Goal: Navigation & Orientation: Find specific page/section

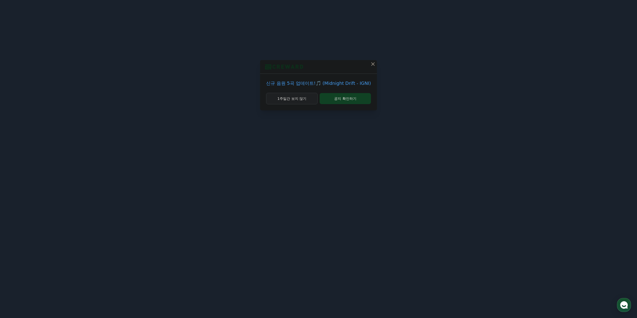
click at [305, 98] on button "1주일간 보지 않기" at bounding box center [292, 99] width 52 height 12
click at [312, 101] on button "1주일간 보지 않기" at bounding box center [295, 99] width 44 height 12
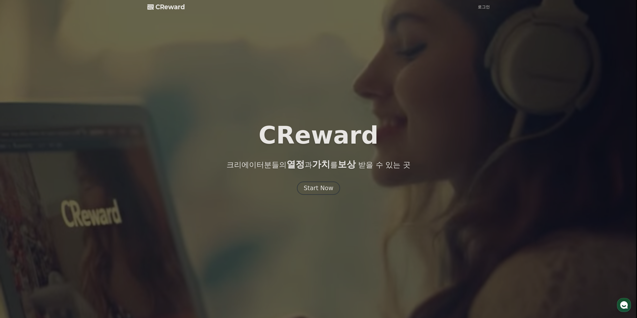
click at [489, 7] on link "로그인" at bounding box center [484, 7] width 12 height 6
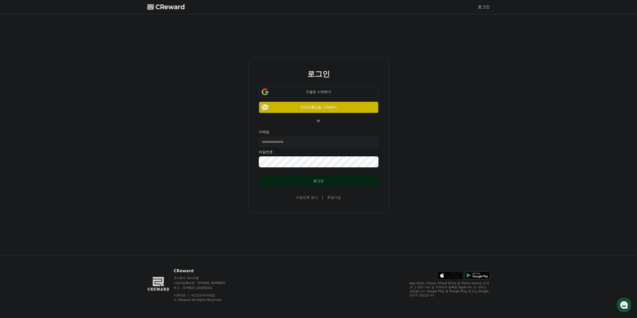
click at [334, 178] on button "로그인" at bounding box center [319, 180] width 120 height 11
click at [334, 146] on input "text" at bounding box center [319, 141] width 120 height 11
drag, startPoint x: 438, startPoint y: 139, endPoint x: 403, endPoint y: 139, distance: 35.0
click at [438, 139] on div "로그인 구글로 시작하기 카카오톡으로 시작하기 or 이메일 비밀번호 로그인 비밀번호 찾기 | 회원가입" at bounding box center [318, 134] width 346 height 237
click at [342, 90] on div "구글로 시작하기" at bounding box center [318, 91] width 105 height 5
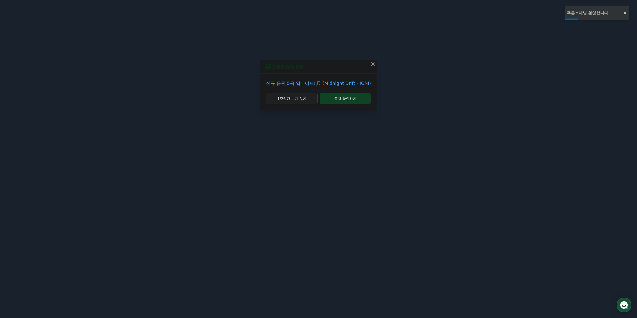
click at [294, 99] on button "1주일간 보지 않기" at bounding box center [292, 99] width 52 height 12
click at [305, 98] on button "1주일간 보지 않기" at bounding box center [295, 99] width 44 height 12
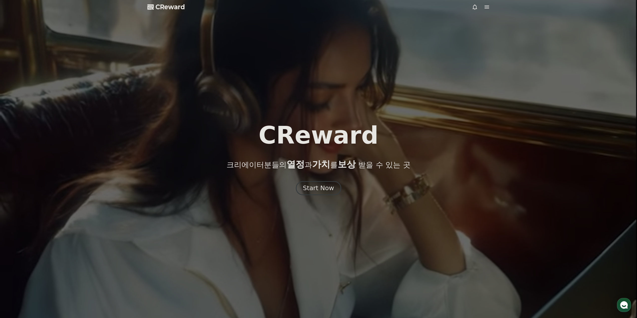
click at [322, 192] on div "Start Now" at bounding box center [318, 188] width 31 height 9
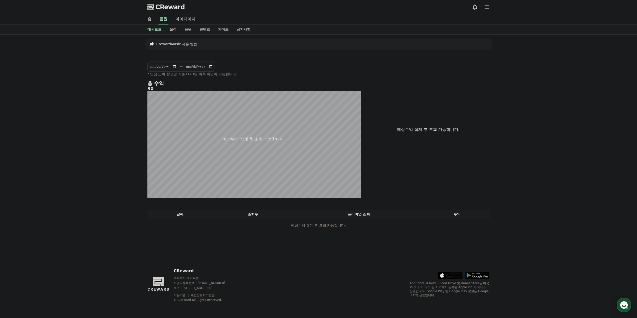
click at [172, 30] on link "실적" at bounding box center [172, 30] width 15 height 10
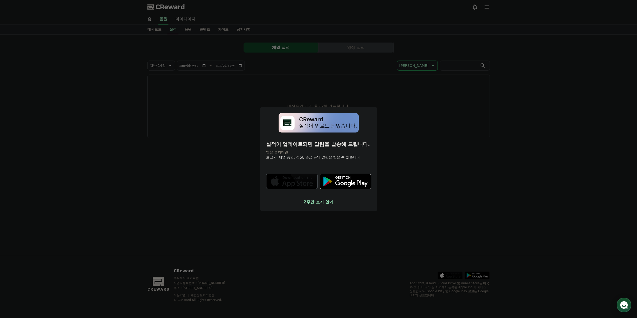
click at [318, 202] on button "2주간 보지 않기" at bounding box center [318, 202] width 105 height 6
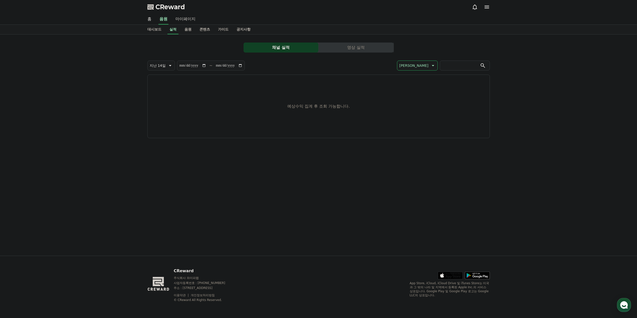
click at [185, 19] on link "마이페이지" at bounding box center [185, 19] width 28 height 11
select select "**********"
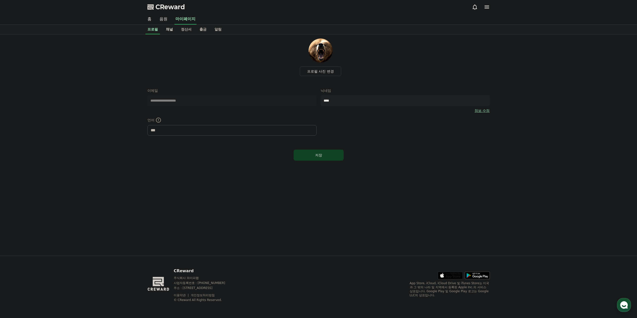
click at [169, 29] on link "채널" at bounding box center [169, 30] width 15 height 10
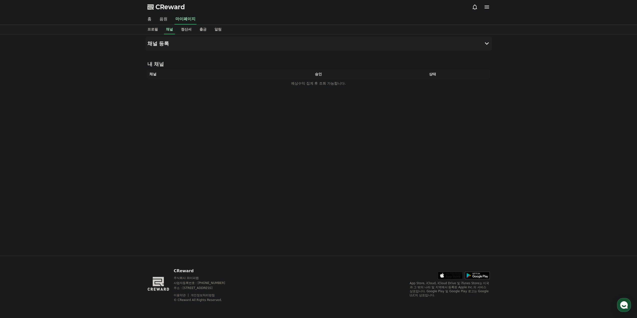
click at [189, 32] on link "정산서" at bounding box center [186, 30] width 19 height 10
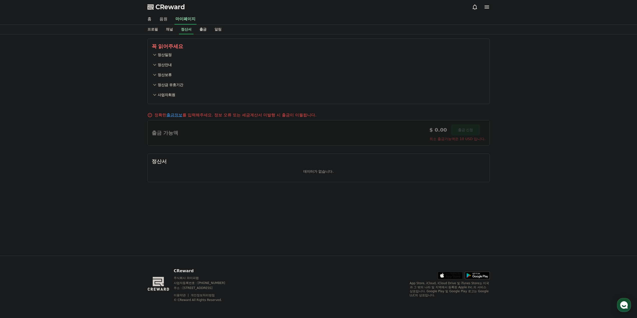
click at [201, 29] on link "출금" at bounding box center [202, 30] width 15 height 10
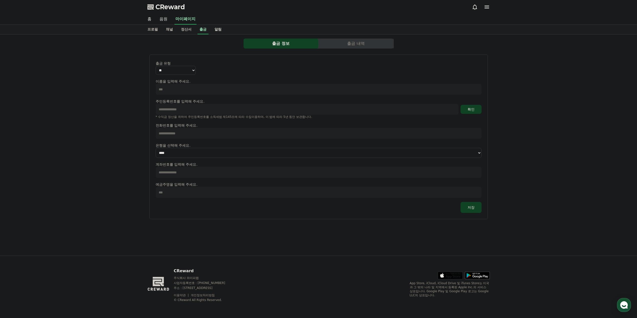
click at [216, 29] on link "알림" at bounding box center [217, 30] width 15 height 10
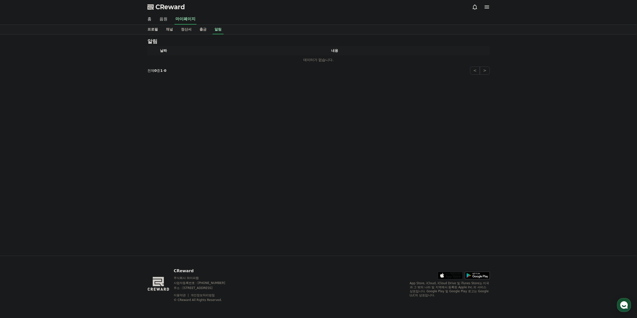
click at [154, 31] on link "프로필" at bounding box center [152, 30] width 19 height 10
select select "**********"
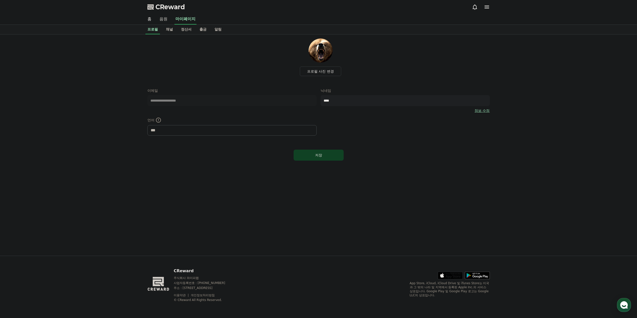
click at [170, 19] on link "음원" at bounding box center [163, 19] width 16 height 11
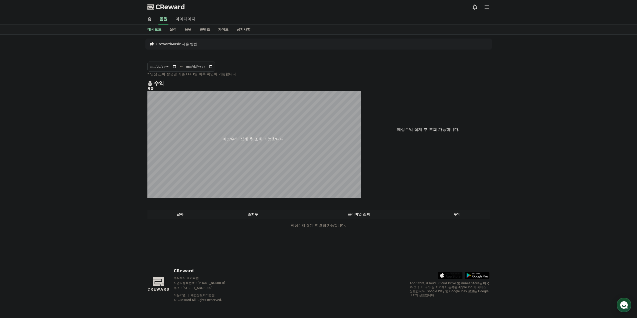
click at [155, 21] on div "홈 음원 마이페이지" at bounding box center [318, 19] width 350 height 11
click at [152, 19] on link "홈" at bounding box center [149, 19] width 12 height 11
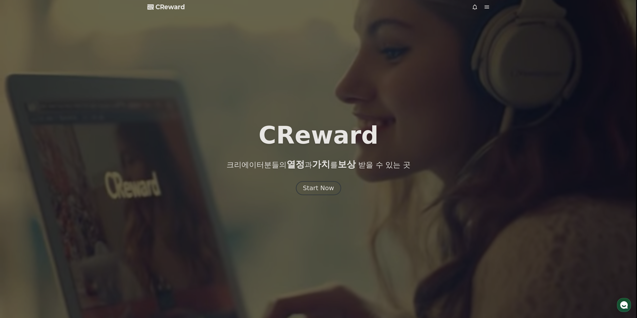
click at [325, 190] on div "Start Now" at bounding box center [318, 188] width 31 height 9
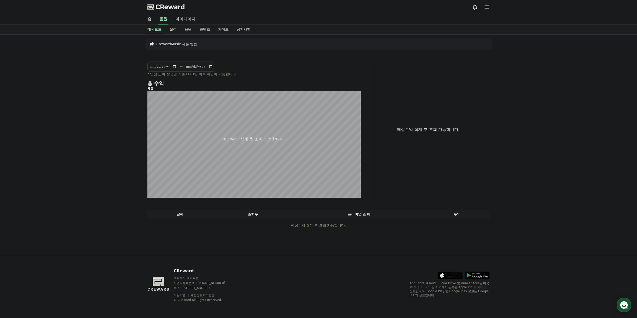
click at [177, 27] on link "실적" at bounding box center [172, 30] width 15 height 10
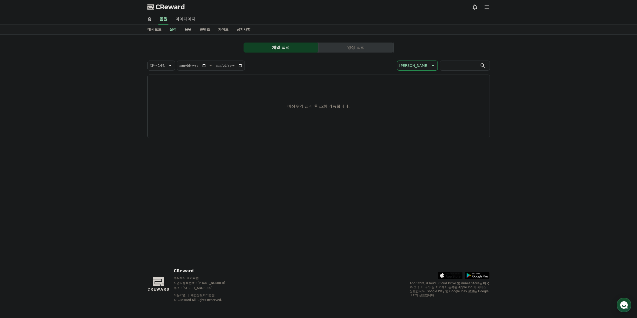
click at [191, 29] on link "음원" at bounding box center [187, 30] width 15 height 10
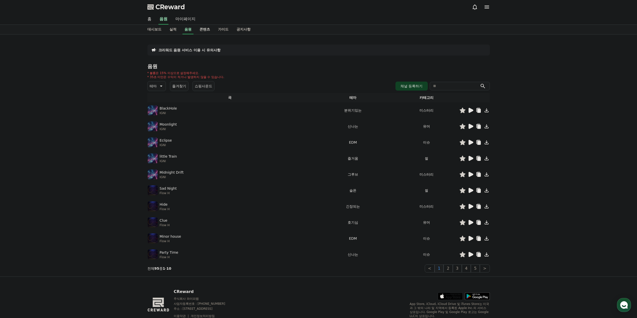
click at [206, 28] on link "콘텐츠" at bounding box center [204, 30] width 19 height 10
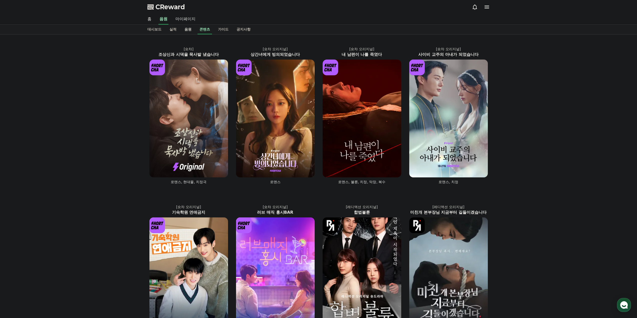
click at [187, 29] on link "음원" at bounding box center [187, 30] width 15 height 10
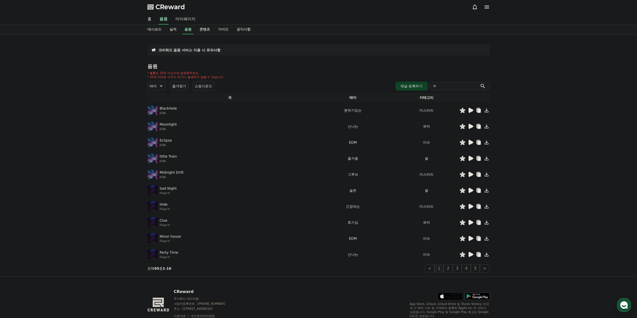
click at [207, 31] on link "콘텐츠" at bounding box center [204, 30] width 19 height 10
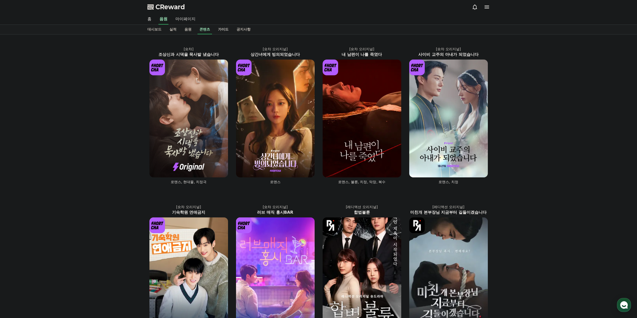
click at [223, 27] on link "가이드" at bounding box center [223, 30] width 19 height 10
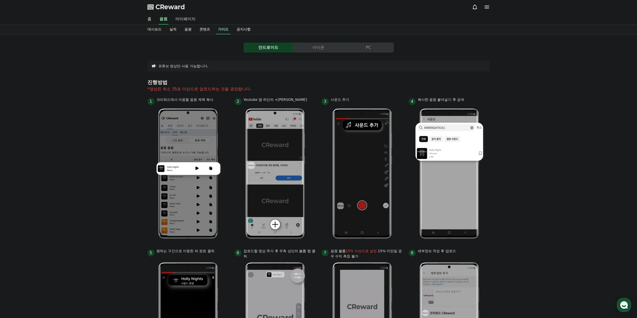
click at [364, 46] on button "PC" at bounding box center [369, 48] width 50 height 10
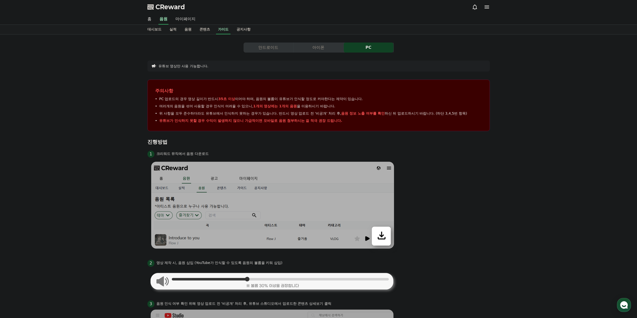
click at [260, 44] on button "안드로이드" at bounding box center [268, 48] width 50 height 10
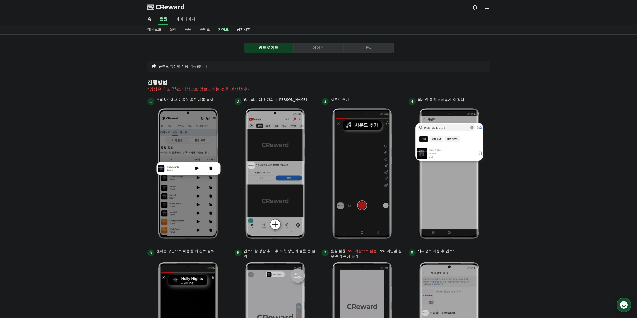
click at [250, 32] on link "공지사항" at bounding box center [243, 30] width 22 height 10
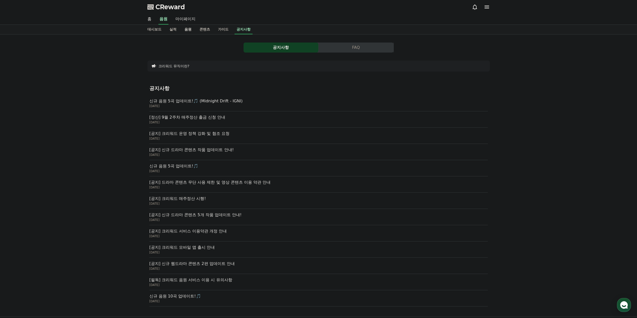
click at [188, 31] on link "음원" at bounding box center [187, 30] width 15 height 10
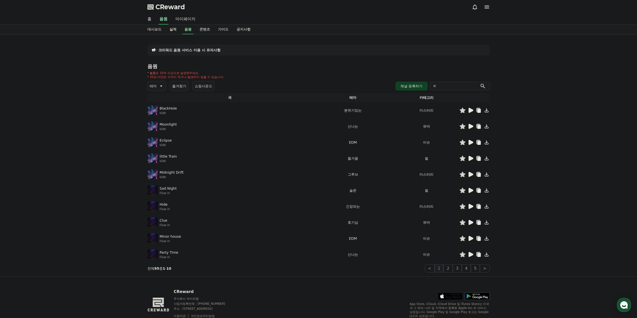
click at [169, 31] on link "실적" at bounding box center [172, 30] width 15 height 10
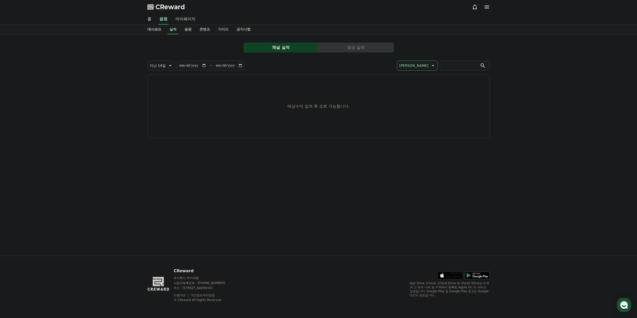
click at [154, 32] on link "대시보드" at bounding box center [154, 30] width 22 height 10
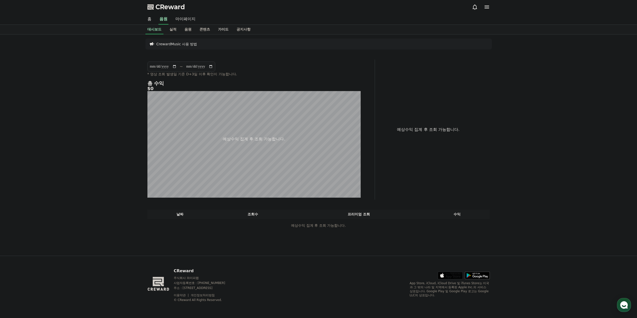
click at [220, 32] on link "가이드" at bounding box center [223, 30] width 19 height 10
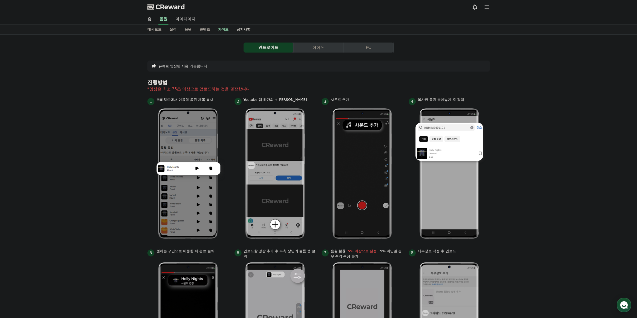
click at [250, 30] on link "공지사항" at bounding box center [243, 30] width 22 height 10
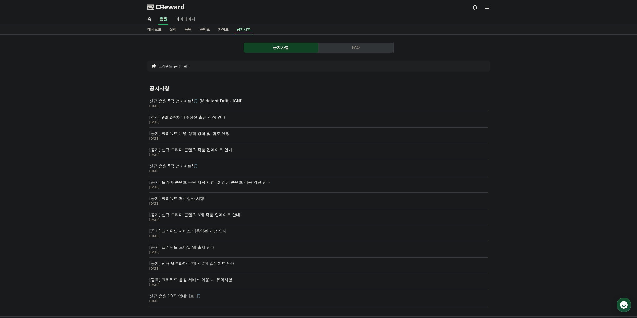
click at [190, 18] on link "마이페이지" at bounding box center [185, 19] width 28 height 11
select select "**********"
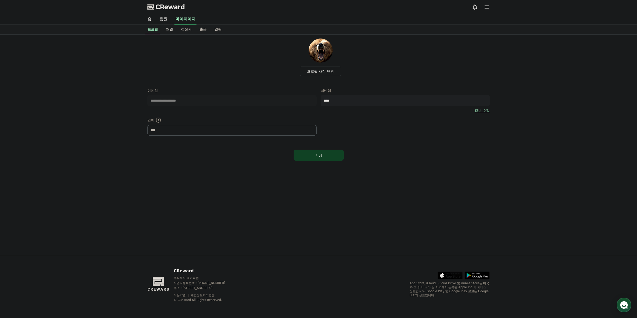
click at [170, 31] on link "채널" at bounding box center [169, 30] width 15 height 10
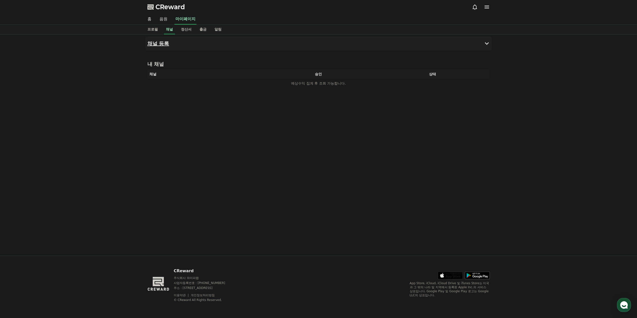
click at [198, 44] on button "채널 등록" at bounding box center [318, 44] width 346 height 14
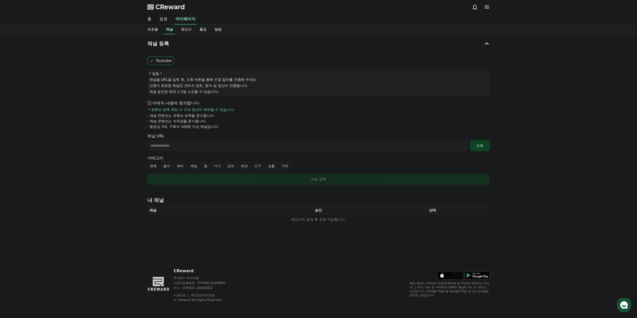
click at [97, 54] on div "채널 등록 Youtube * 알림 * 채널을 URL을 입력 후, 조회 버튼을 통해 인증 절차를 진행해 주세요. 인증이 완료된 채널만 관리자 검…" at bounding box center [318, 145] width 637 height 221
